Goal: Transaction & Acquisition: Subscribe to service/newsletter

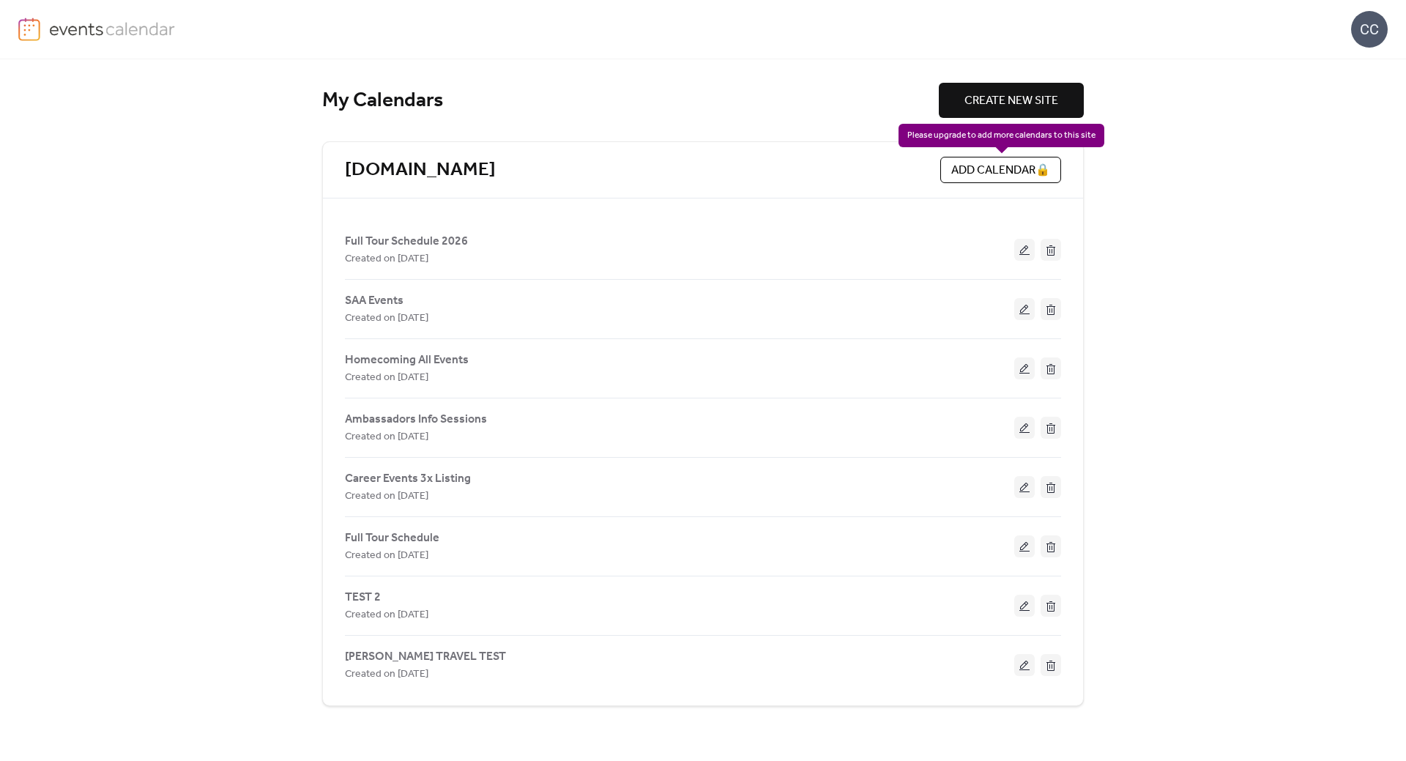
click at [994, 170] on div "ADD CALENDAR 🔒" at bounding box center [1000, 170] width 121 height 26
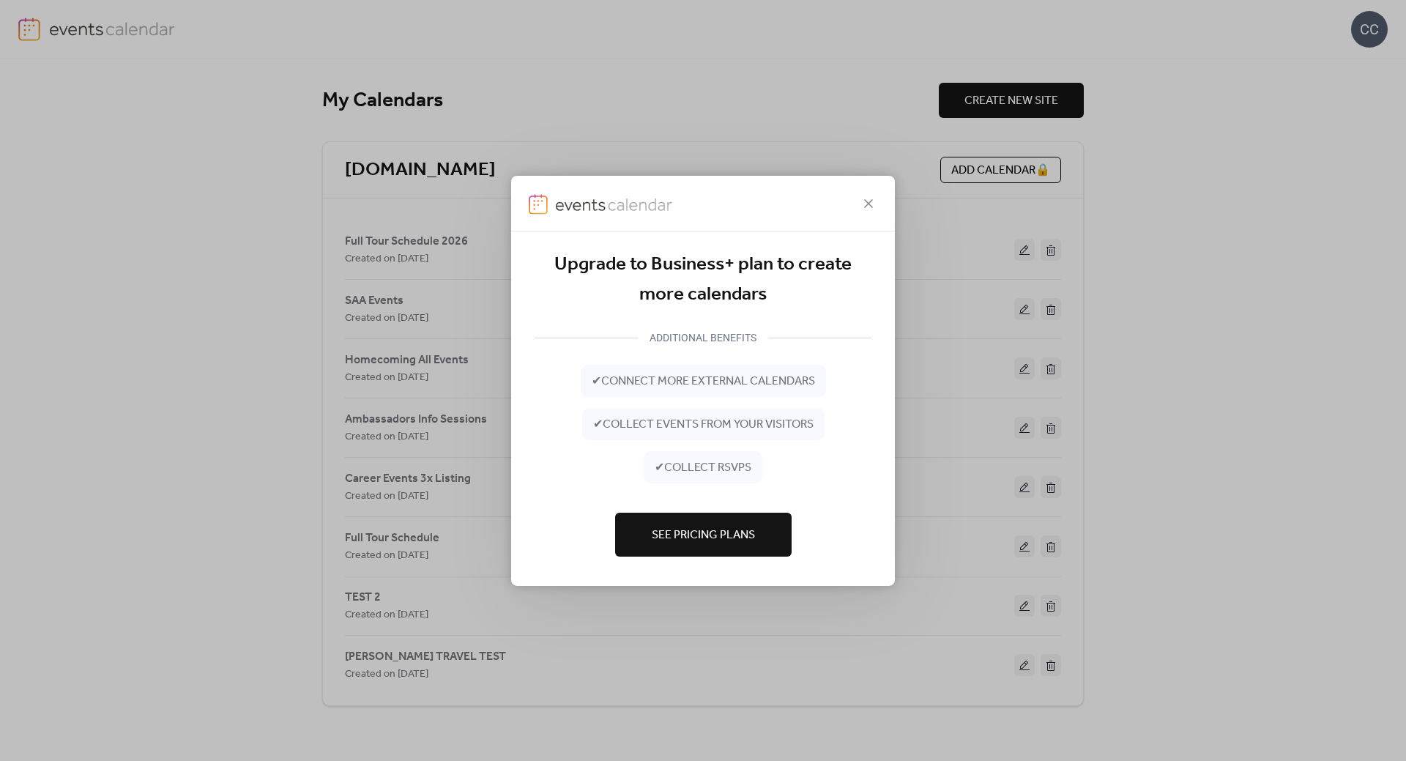
click at [695, 536] on span "See Pricing Plans" at bounding box center [703, 535] width 103 height 18
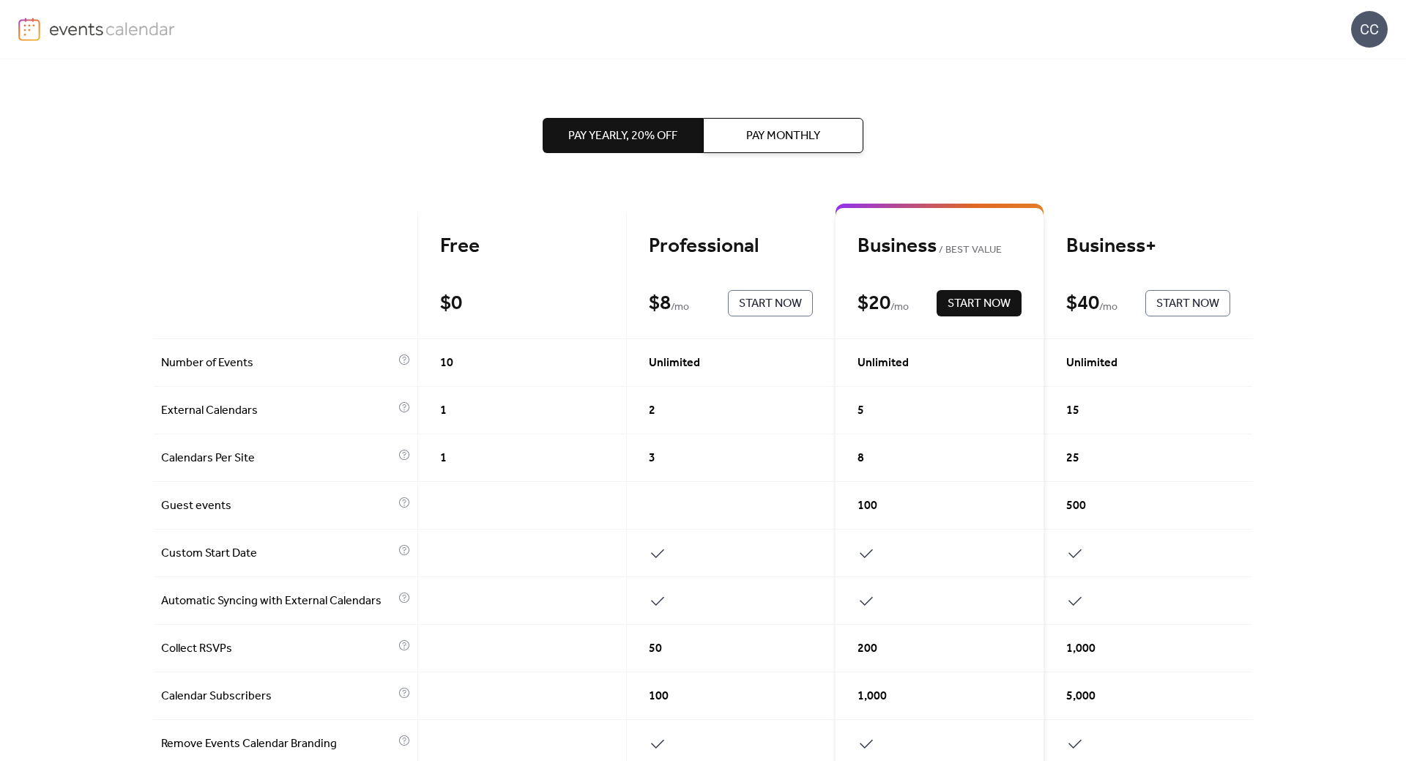
click at [1175, 298] on span "Start Now" at bounding box center [1187, 304] width 63 height 18
